Goal: Information Seeking & Learning: Learn about a topic

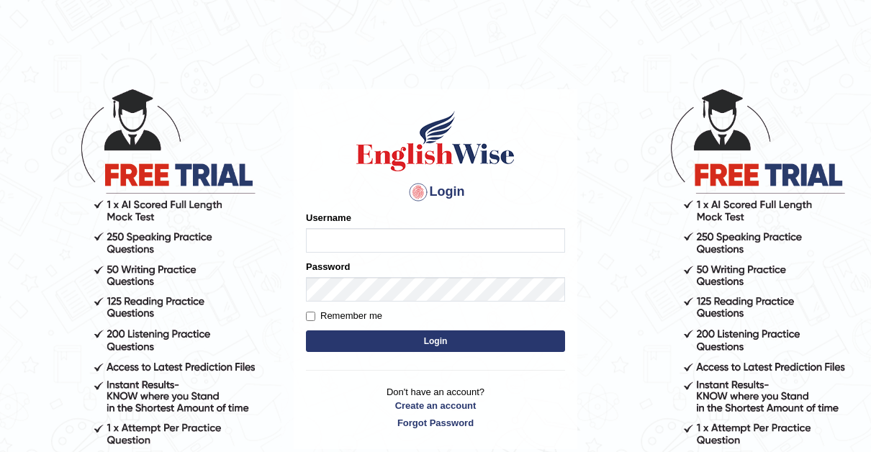
type input "Thelma"
click at [313, 315] on input "Remember me" at bounding box center [310, 316] width 9 height 9
checkbox input "true"
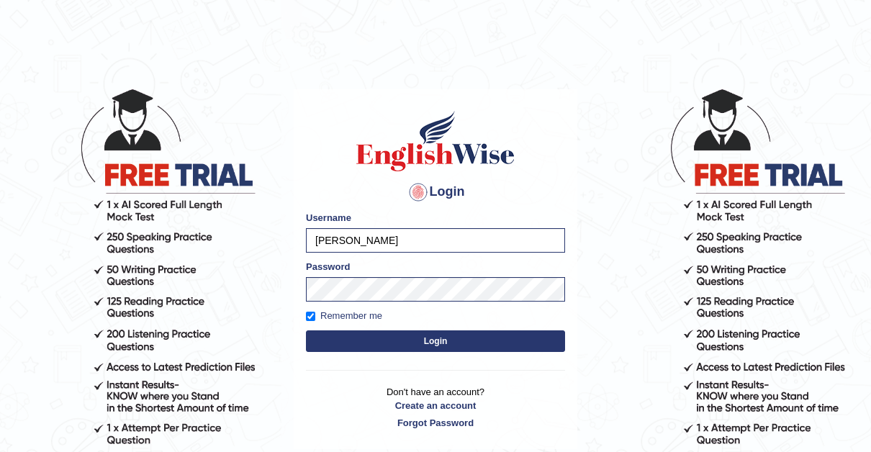
click at [446, 341] on button "Login" at bounding box center [435, 341] width 259 height 22
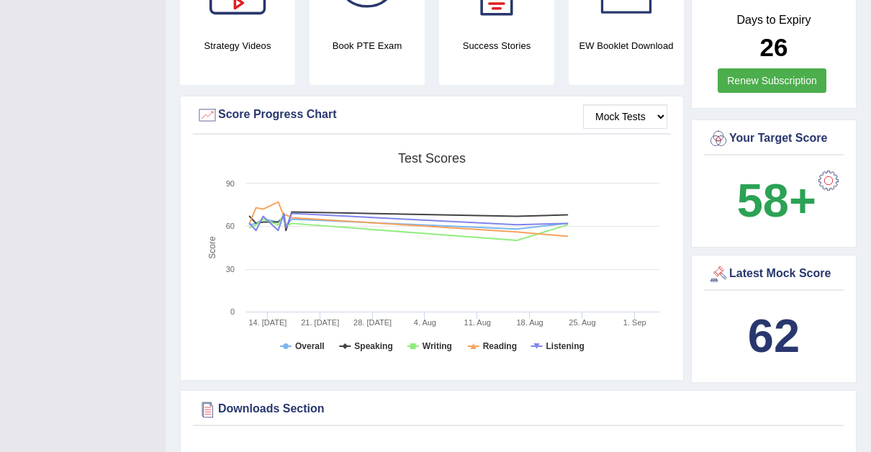
scroll to position [431, 0]
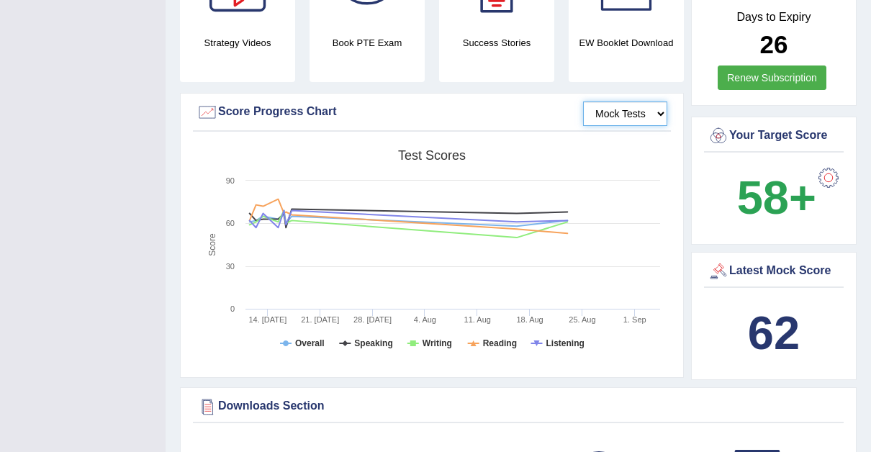
click at [662, 109] on select "Mock Tests" at bounding box center [625, 114] width 84 height 24
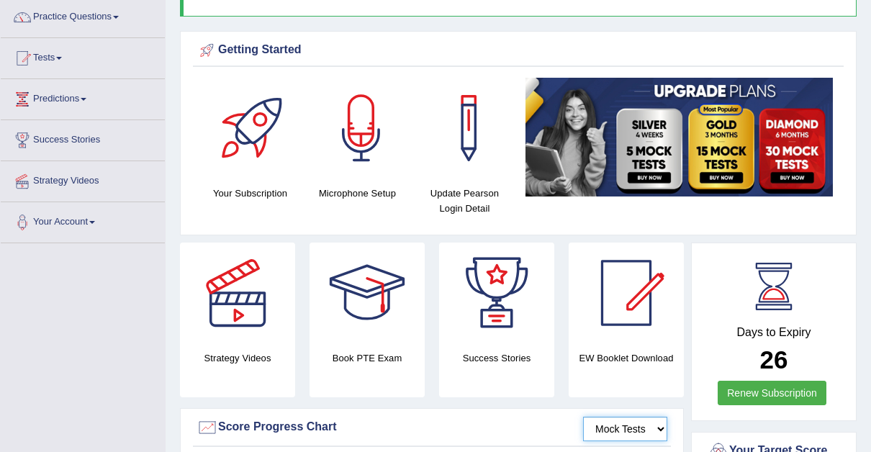
scroll to position [0, 0]
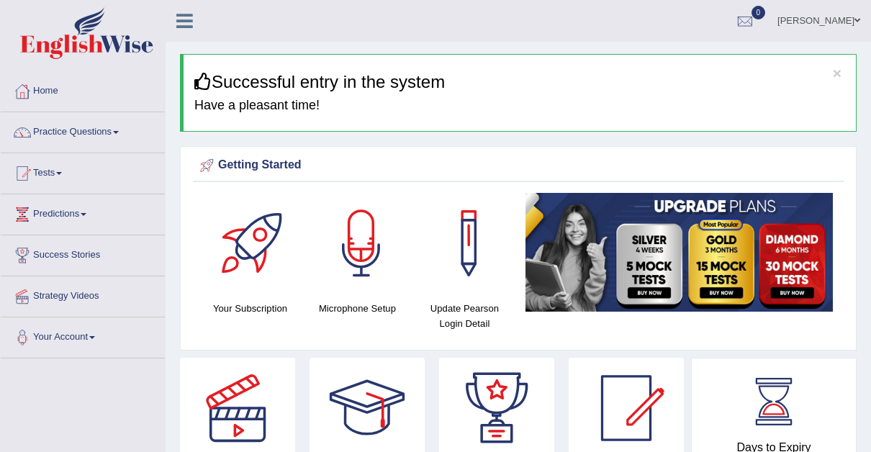
click at [119, 132] on span at bounding box center [116, 132] width 6 height 3
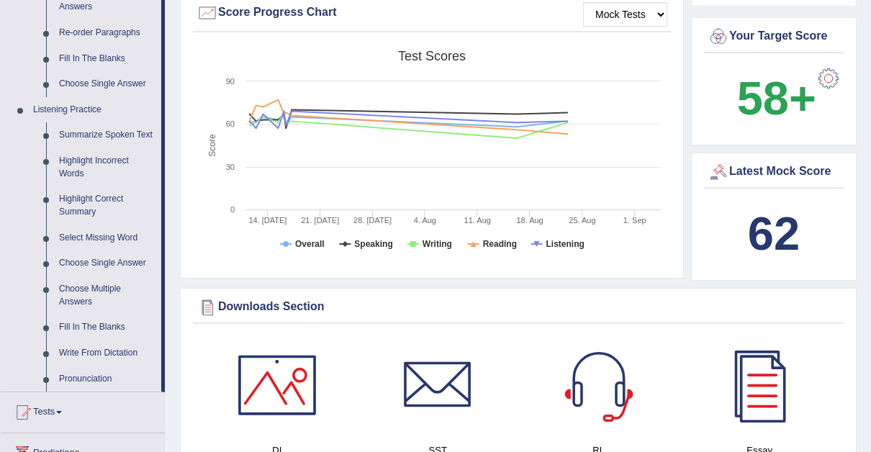
scroll to position [544, 0]
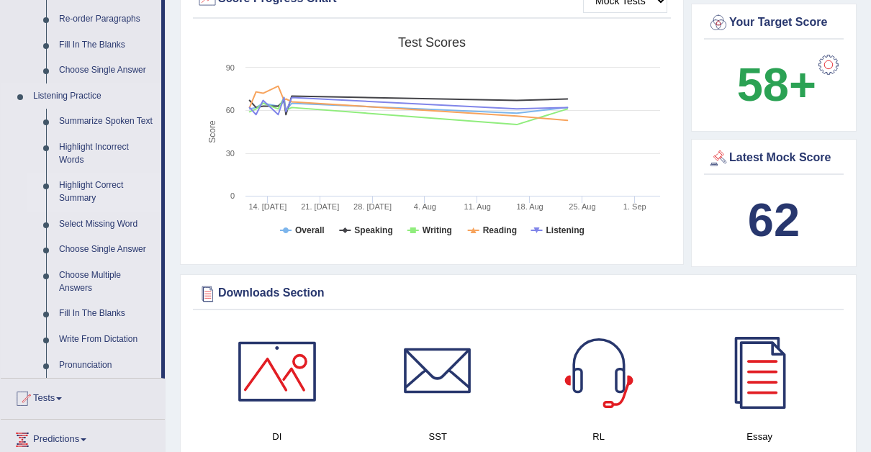
click at [84, 182] on link "Highlight Correct Summary" at bounding box center [107, 192] width 109 height 38
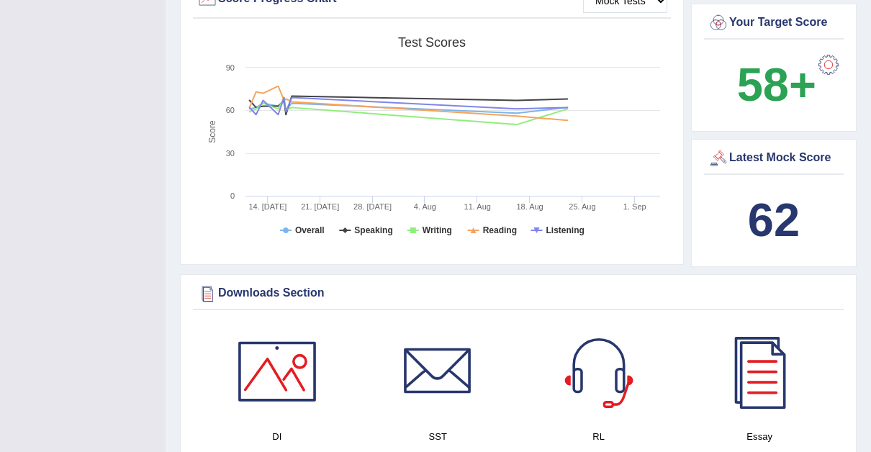
scroll to position [204, 0]
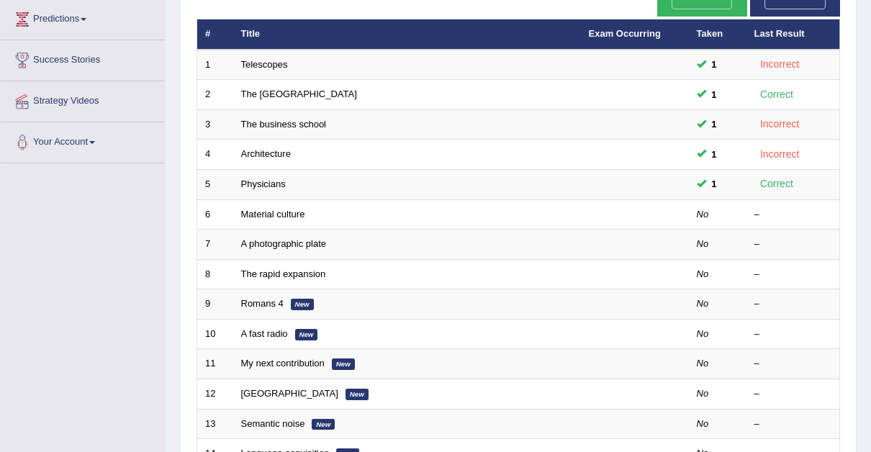
scroll to position [184, 0]
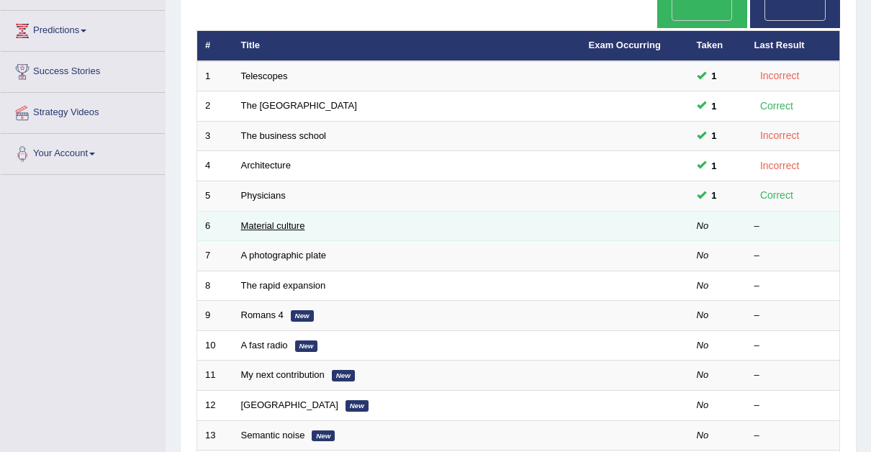
click at [281, 220] on link "Material culture" at bounding box center [273, 225] width 64 height 11
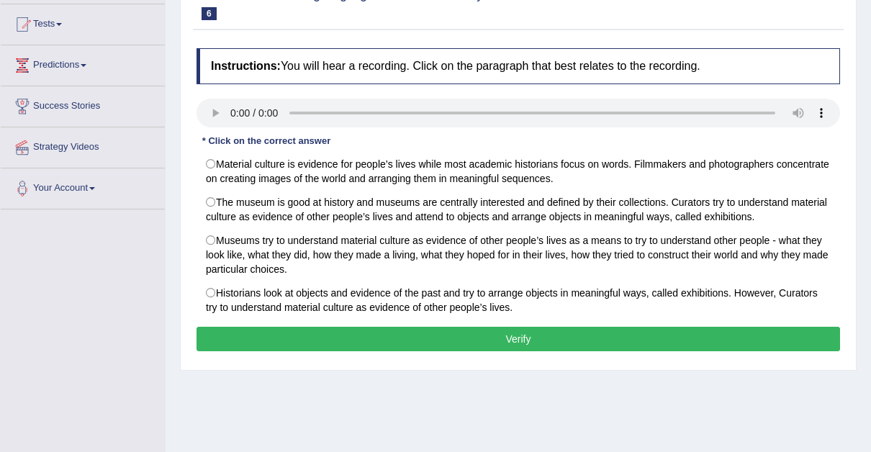
scroll to position [150, 0]
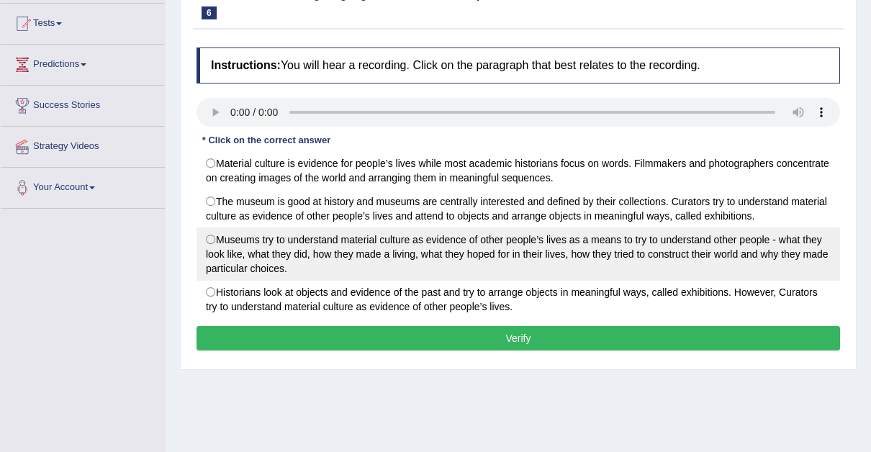
click at [209, 237] on label "Museums try to understand material culture as evidence of other people’s lives …" at bounding box center [519, 254] width 644 height 53
radio input "true"
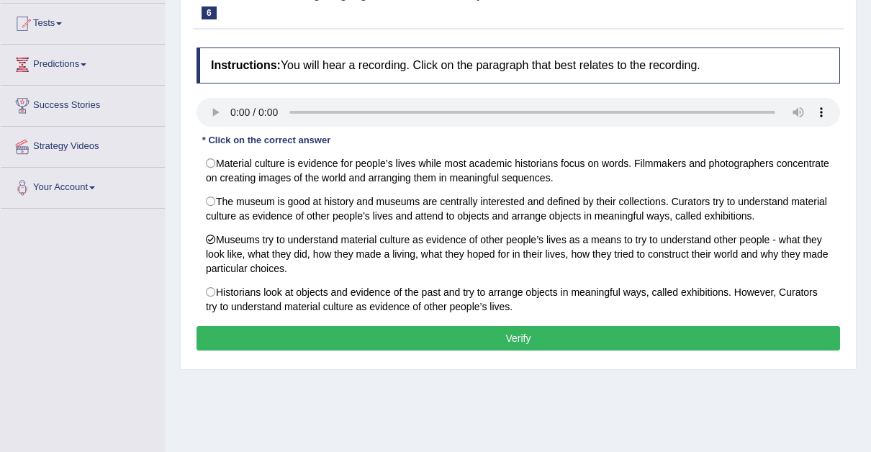
click at [521, 333] on button "Verify" at bounding box center [519, 338] width 644 height 24
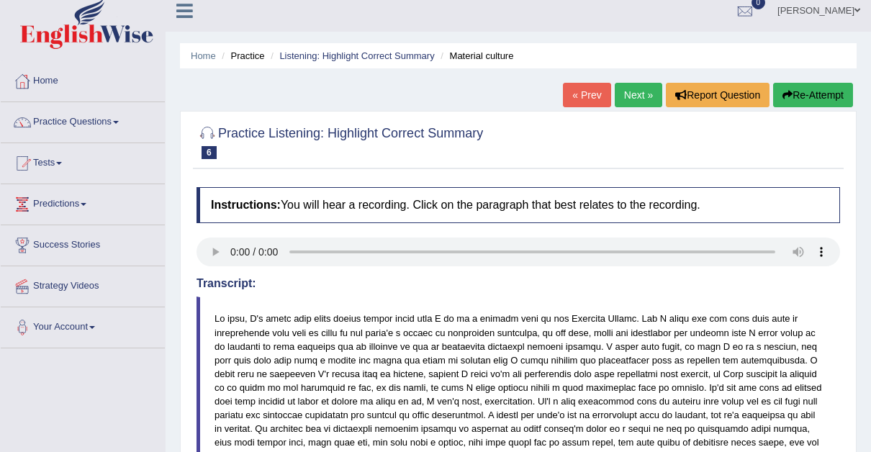
scroll to position [0, 0]
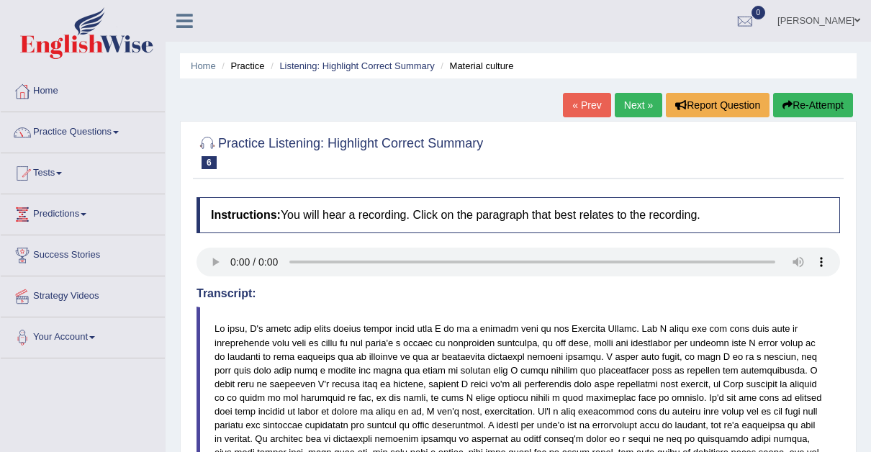
click at [624, 104] on link "Next »" at bounding box center [639, 105] width 48 height 24
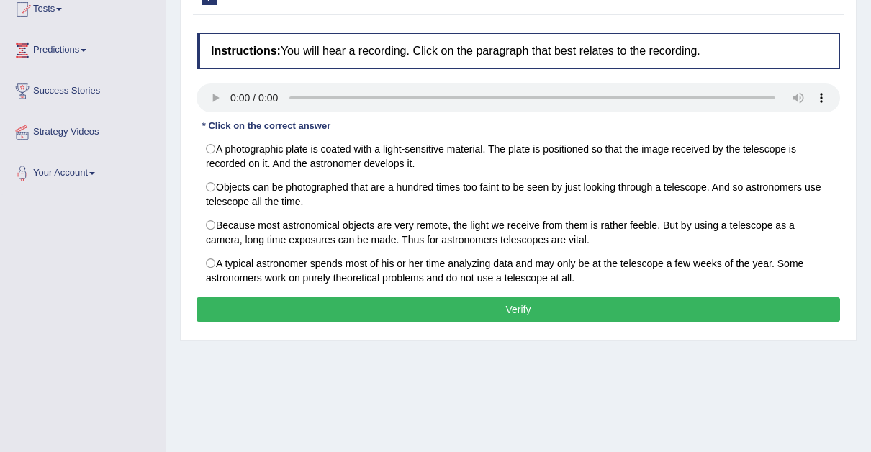
scroll to position [166, 0]
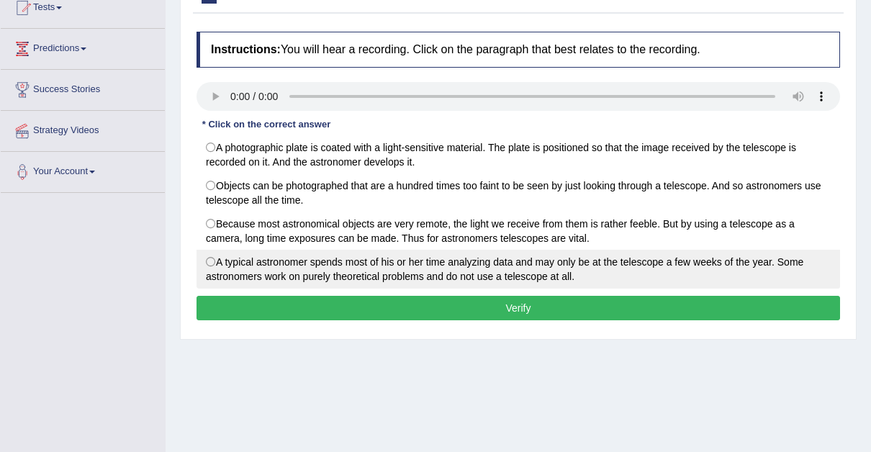
click at [210, 258] on label "A typical astronomer spends most of his or her time analyzing data and may only…" at bounding box center [519, 269] width 644 height 39
radio input "true"
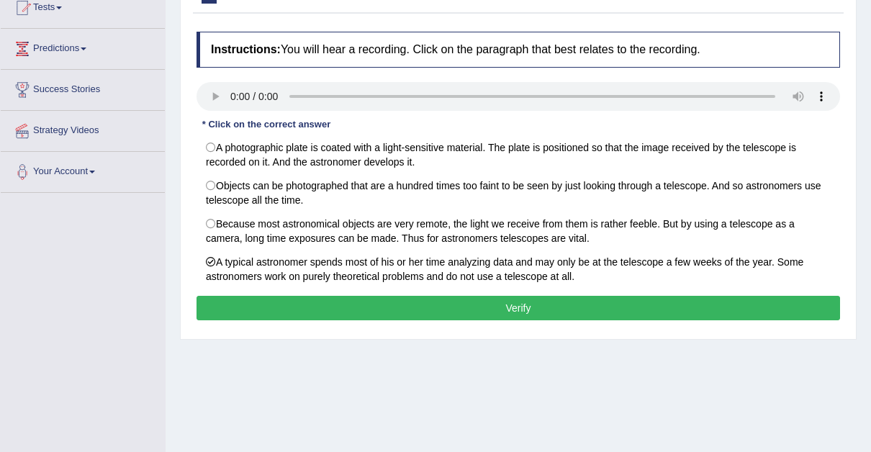
click at [519, 302] on button "Verify" at bounding box center [519, 308] width 644 height 24
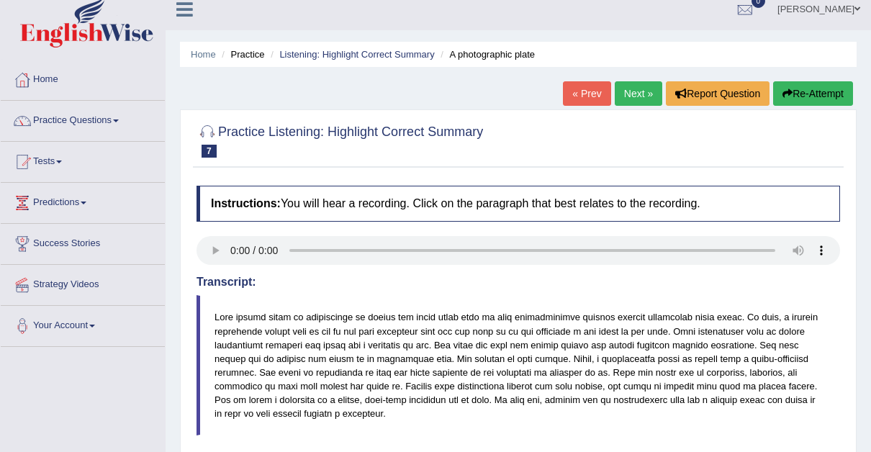
scroll to position [0, 0]
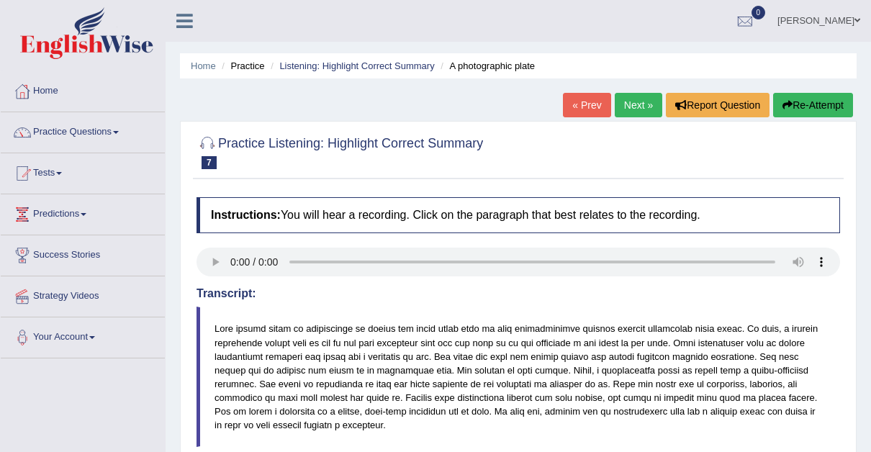
click at [632, 101] on link "Next »" at bounding box center [639, 105] width 48 height 24
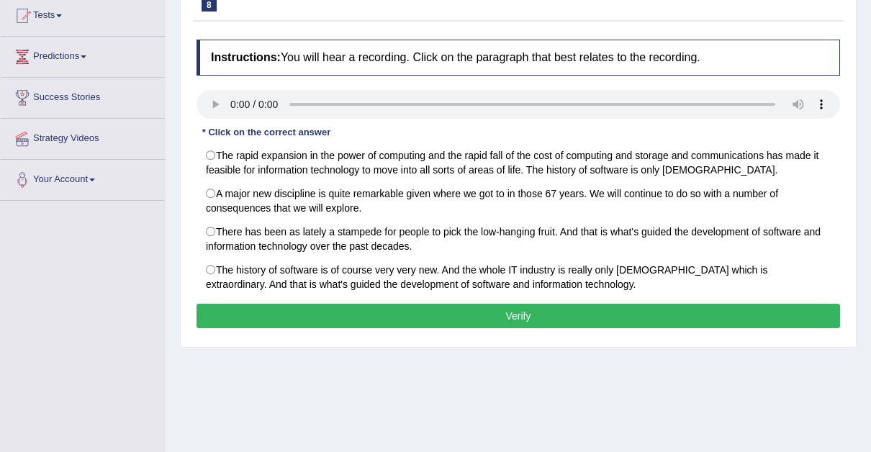
scroll to position [143, 0]
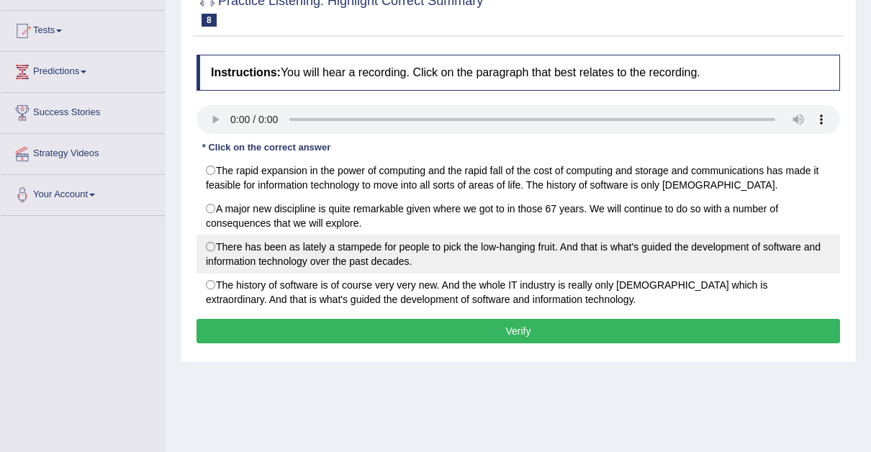
click at [210, 242] on label "There has been as lately a stampede for people to pick the low-hanging fruit. A…" at bounding box center [519, 254] width 644 height 39
radio input "true"
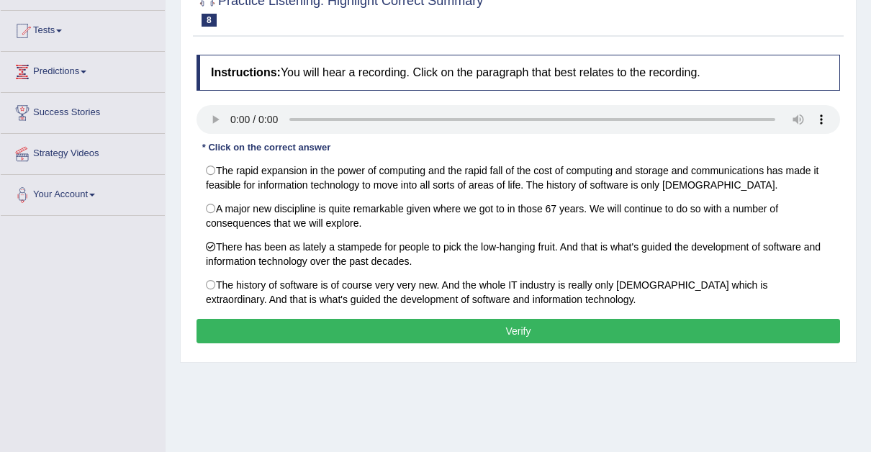
click at [512, 320] on button "Verify" at bounding box center [519, 331] width 644 height 24
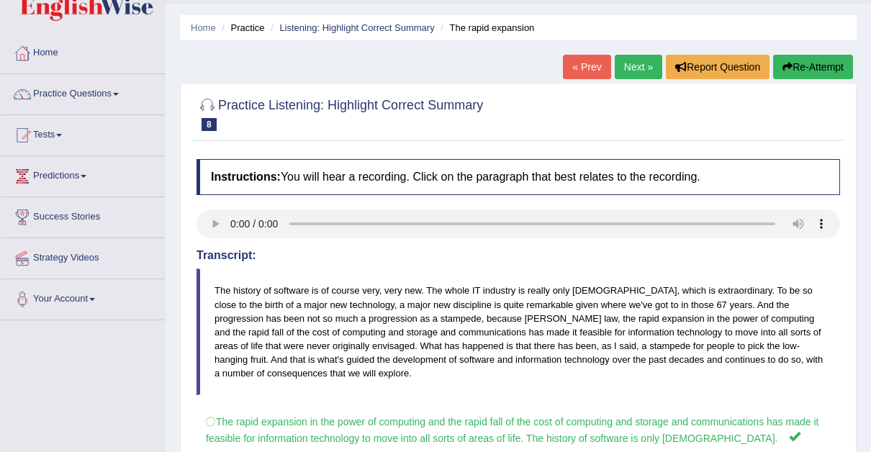
scroll to position [34, 0]
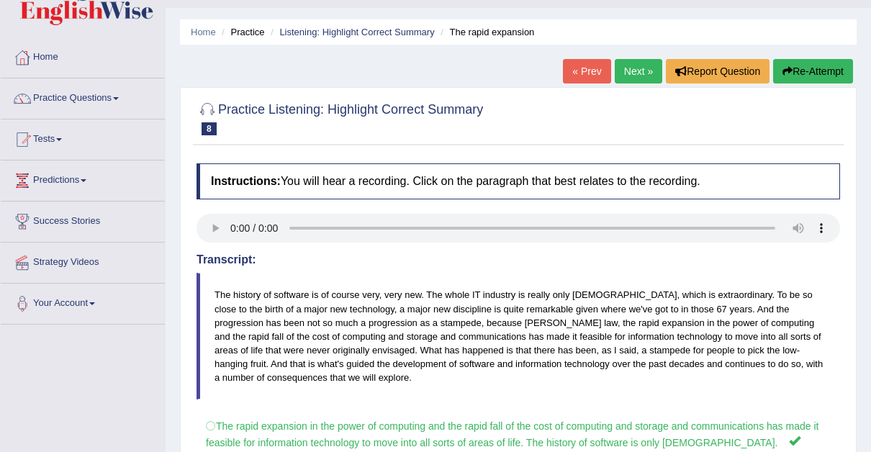
click at [640, 62] on link "Next »" at bounding box center [639, 71] width 48 height 24
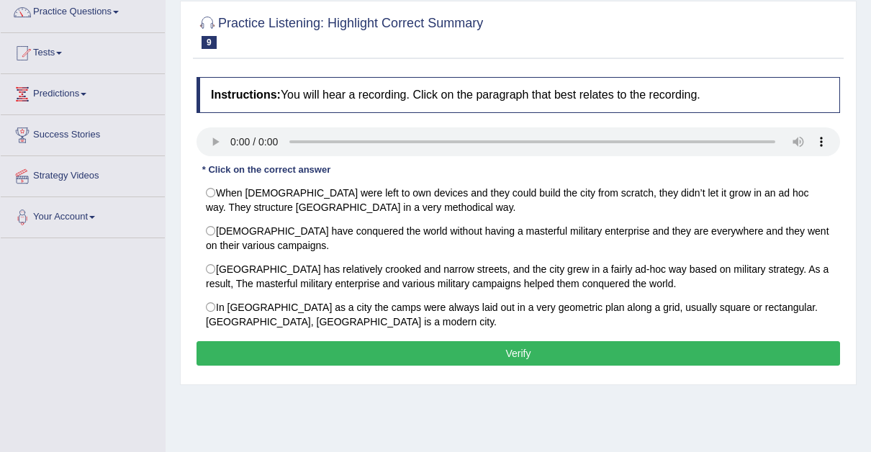
scroll to position [118, 0]
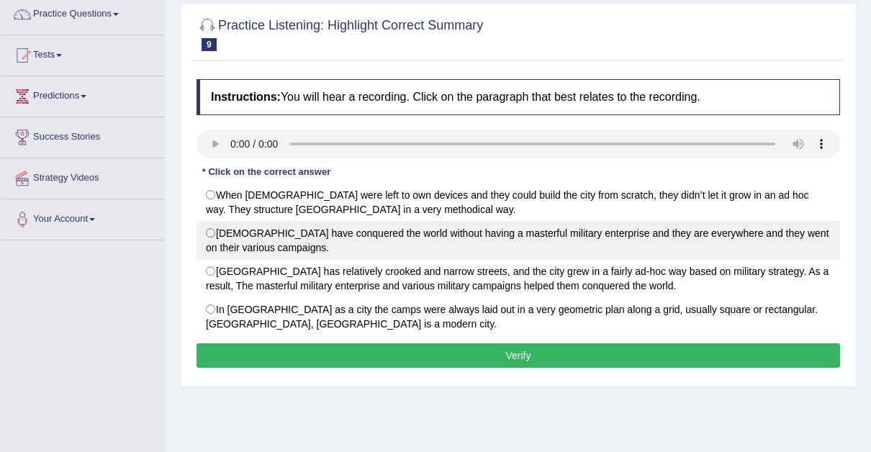
click at [212, 233] on label "Romans have conquered the world without having a masterful military enterprise …" at bounding box center [519, 240] width 644 height 39
radio input "true"
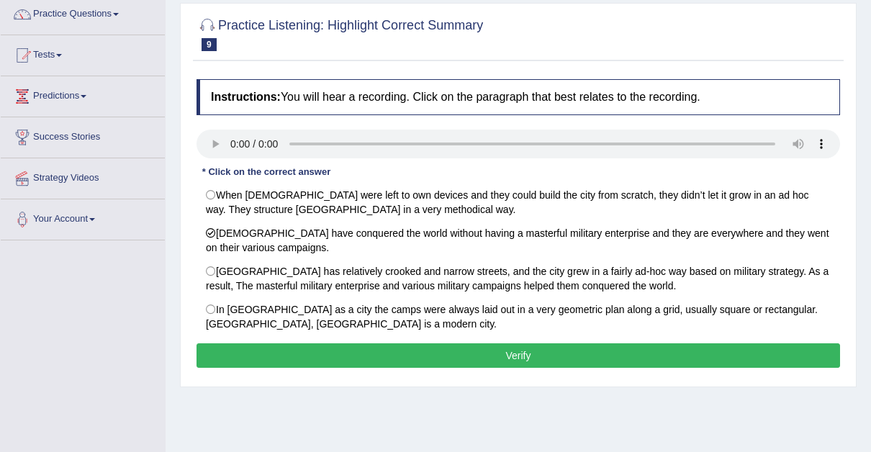
click at [521, 343] on button "Verify" at bounding box center [519, 355] width 644 height 24
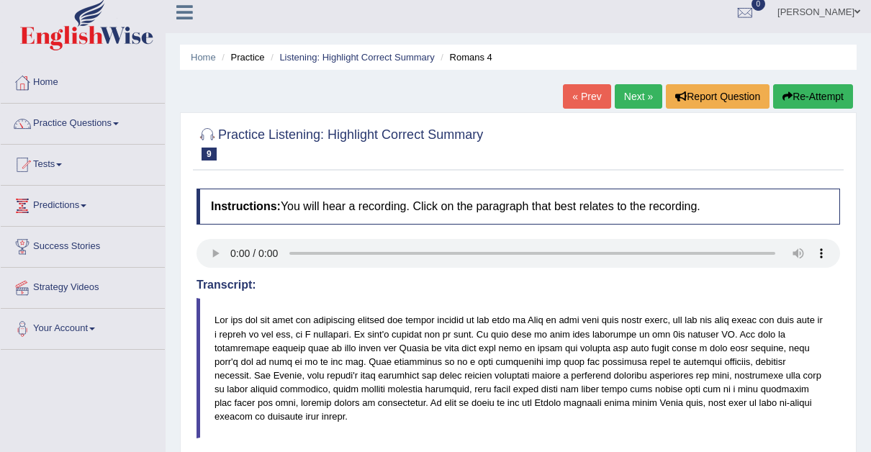
scroll to position [1, 0]
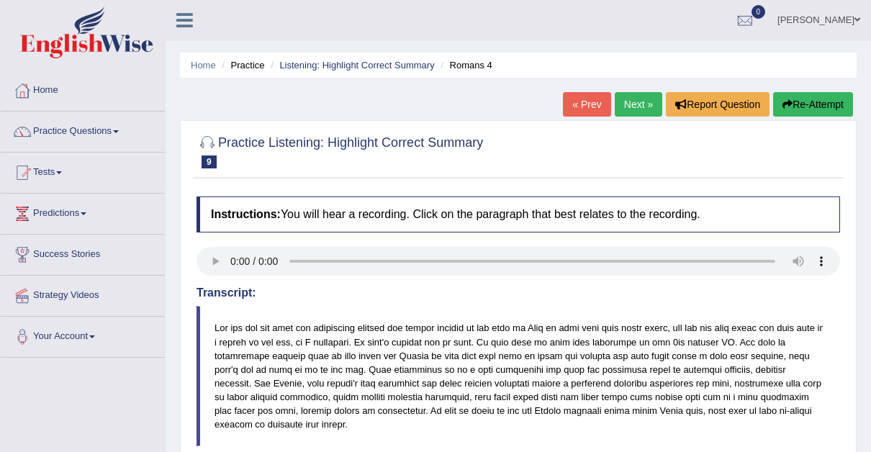
click at [634, 98] on link "Next »" at bounding box center [639, 104] width 48 height 24
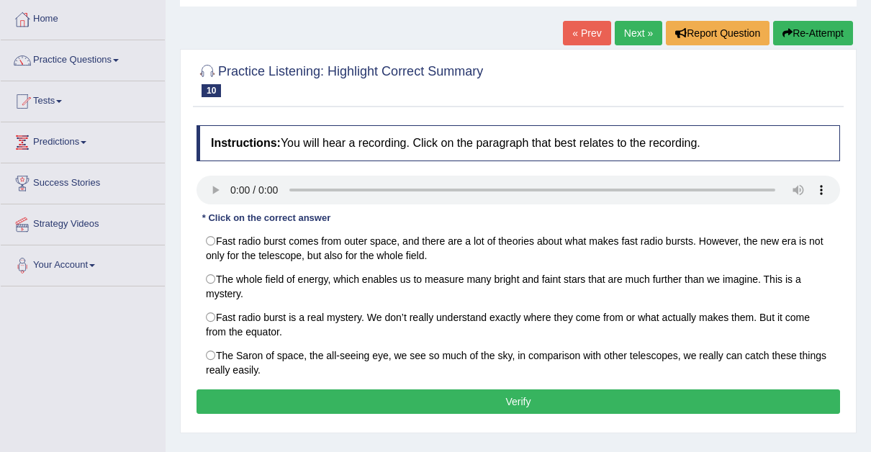
scroll to position [90, 0]
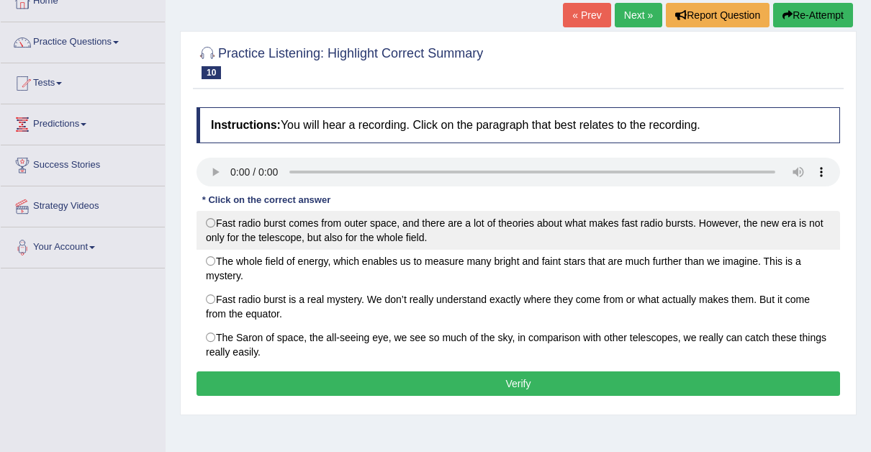
click at [210, 220] on label "Fast radio burst comes from outer space, and there are a lot of theories about …" at bounding box center [519, 230] width 644 height 39
radio input "true"
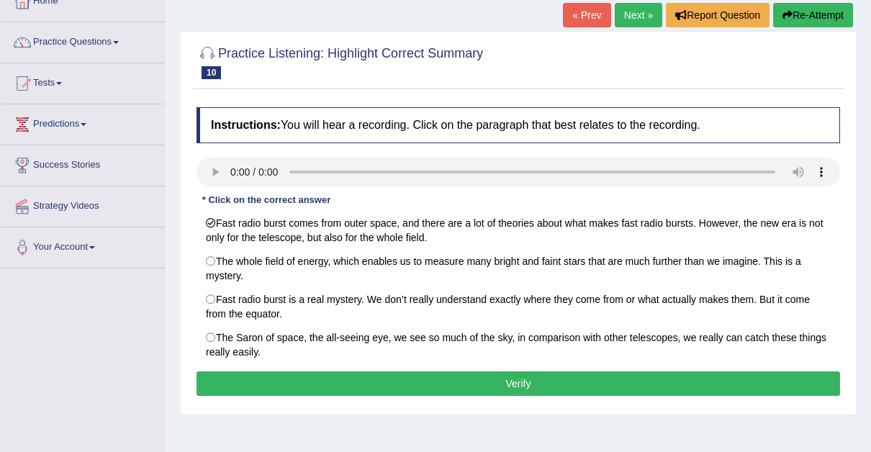
click at [530, 379] on button "Verify" at bounding box center [519, 383] width 644 height 24
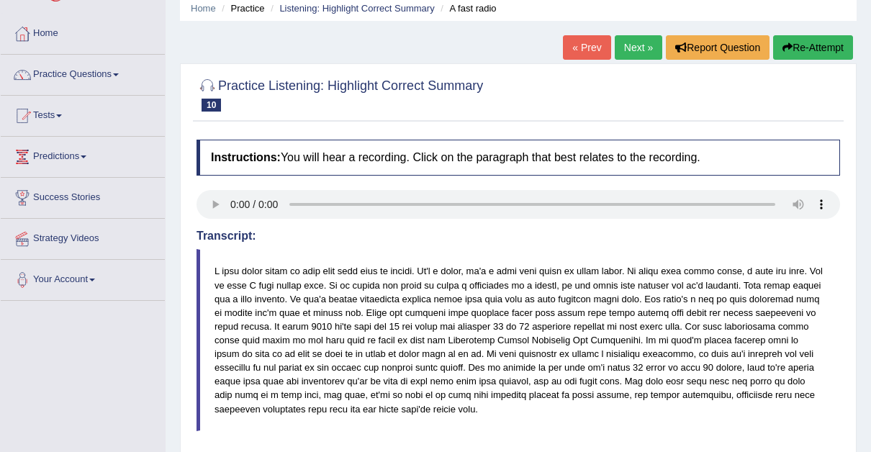
scroll to position [39, 0]
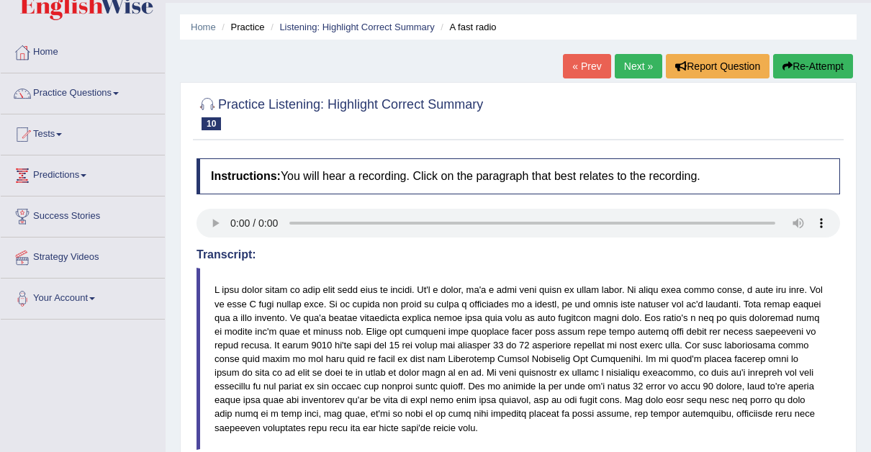
click at [634, 62] on link "Next »" at bounding box center [639, 66] width 48 height 24
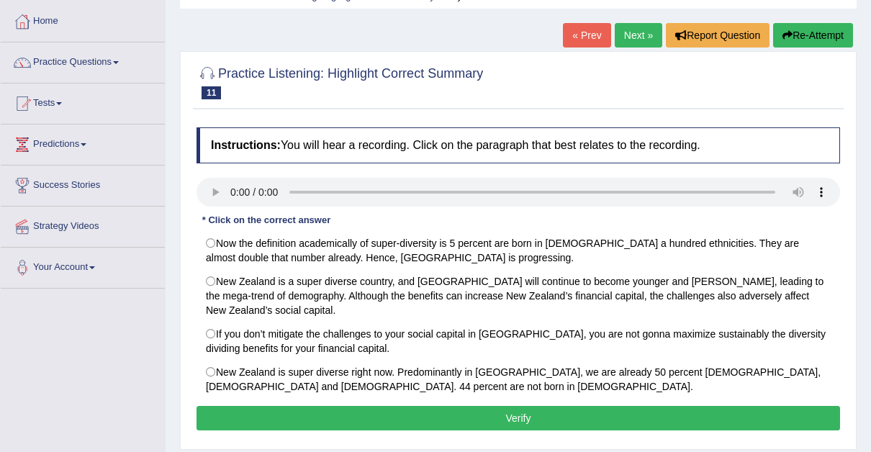
scroll to position [75, 0]
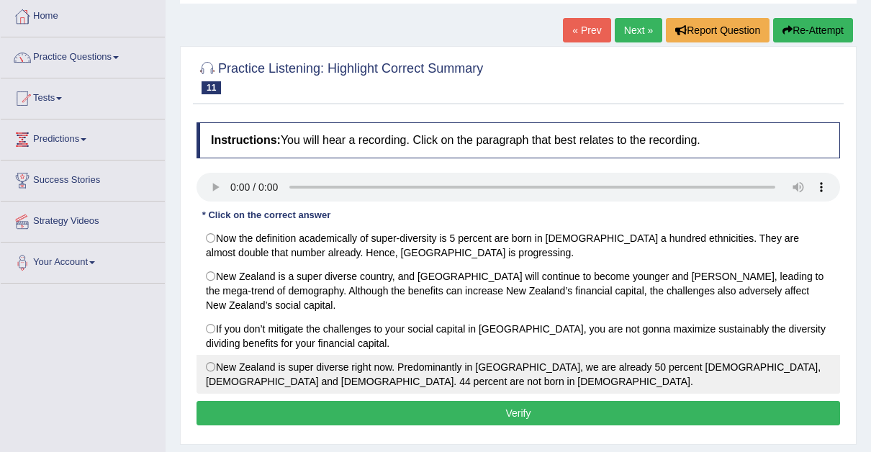
click at [211, 361] on label "New Zealand is super diverse right now. Predominantly in [GEOGRAPHIC_DATA], we …" at bounding box center [519, 374] width 644 height 39
radio input "true"
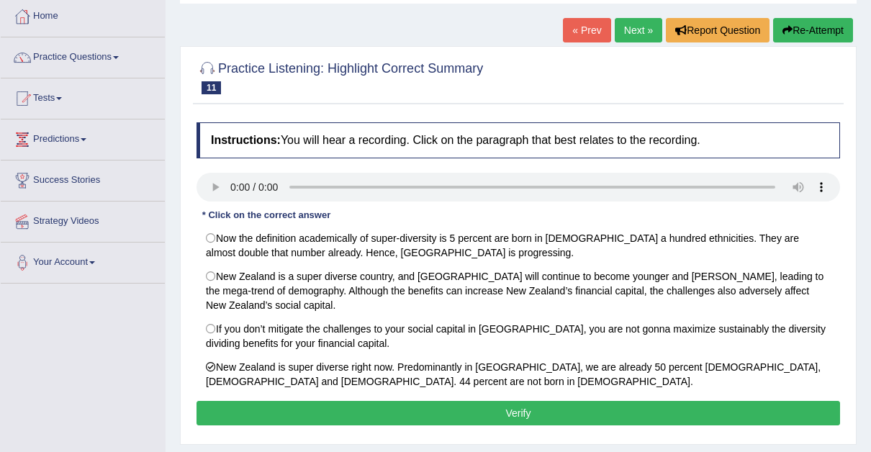
click at [519, 403] on button "Verify" at bounding box center [519, 413] width 644 height 24
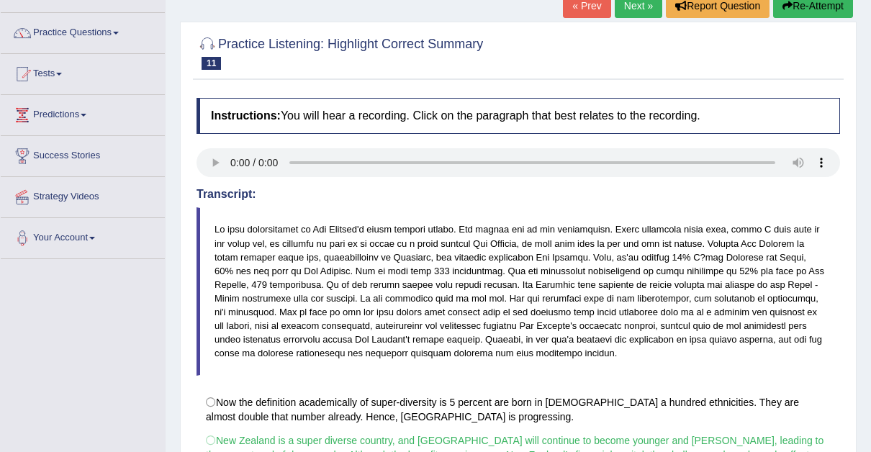
scroll to position [63, 0]
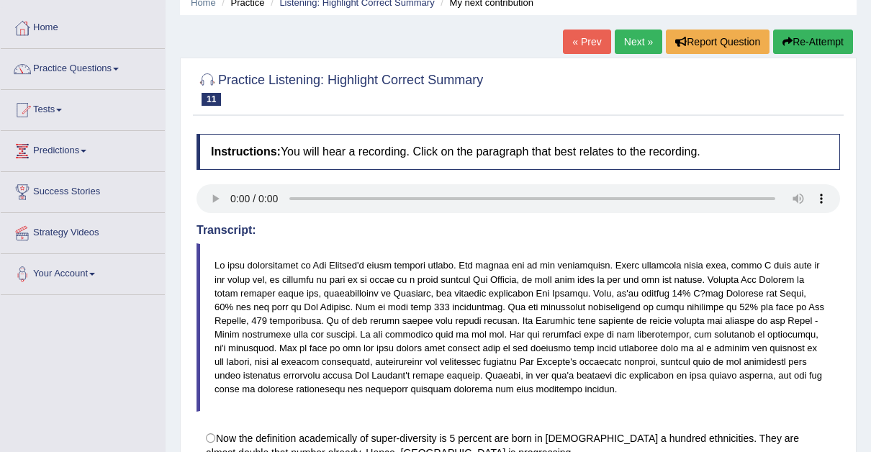
click at [636, 40] on link "Next »" at bounding box center [639, 42] width 48 height 24
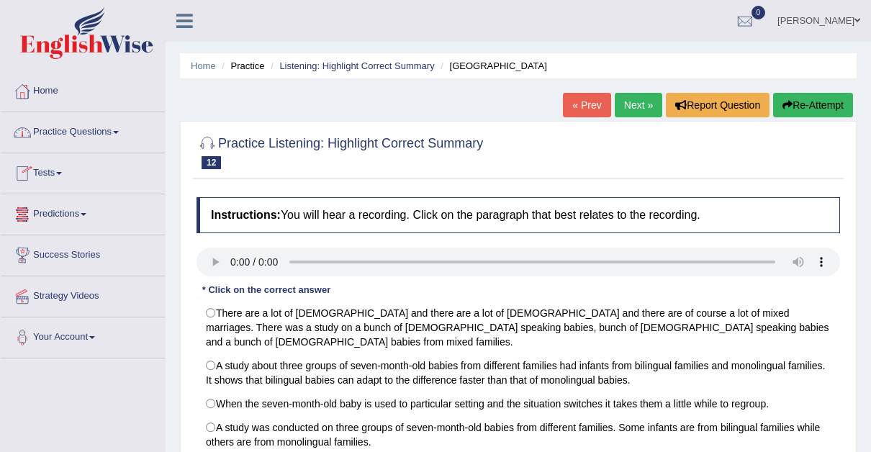
click at [62, 172] on span at bounding box center [59, 173] width 6 height 3
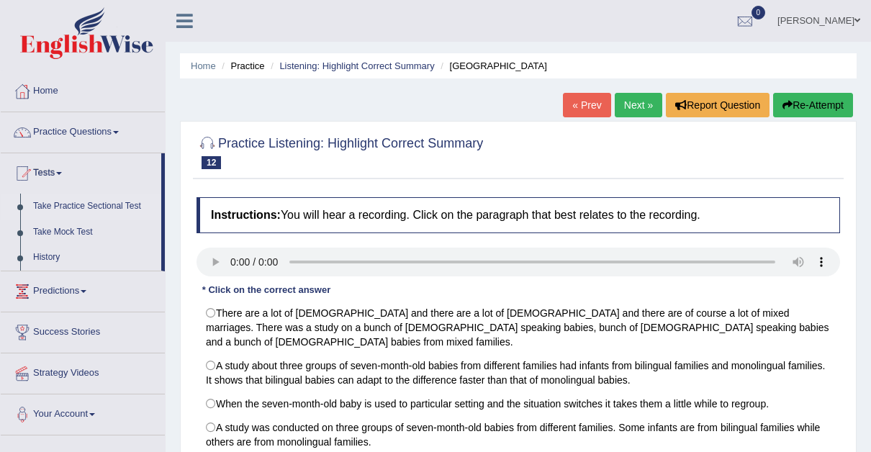
click at [110, 201] on link "Take Practice Sectional Test" at bounding box center [94, 207] width 135 height 26
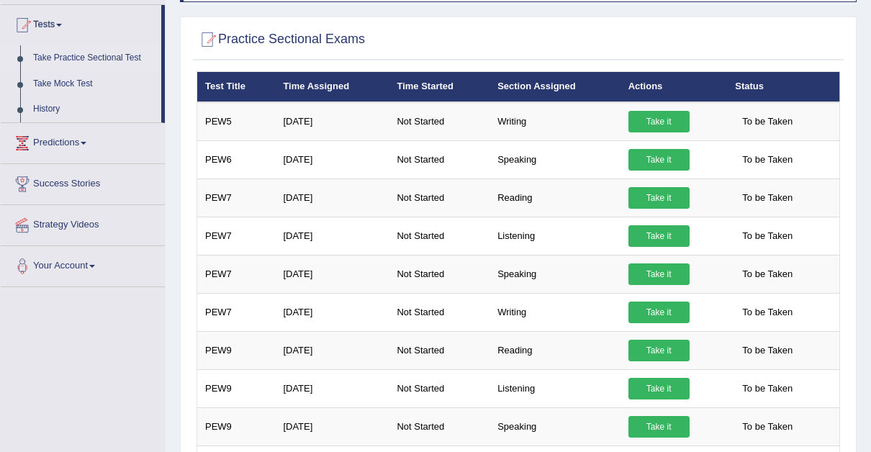
scroll to position [147, 0]
